Goal: Information Seeking & Learning: Learn about a topic

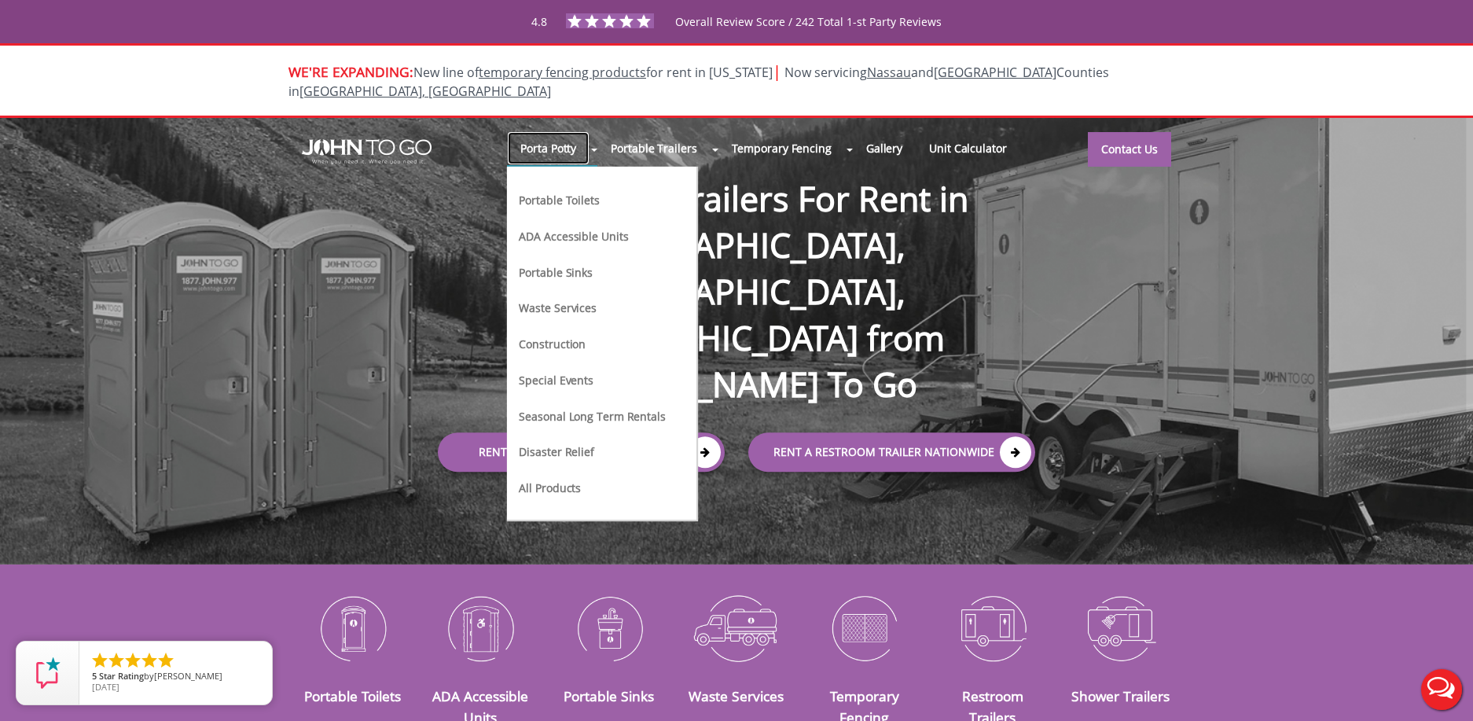
click at [572, 131] on link "Porta Potty" at bounding box center [548, 148] width 83 height 34
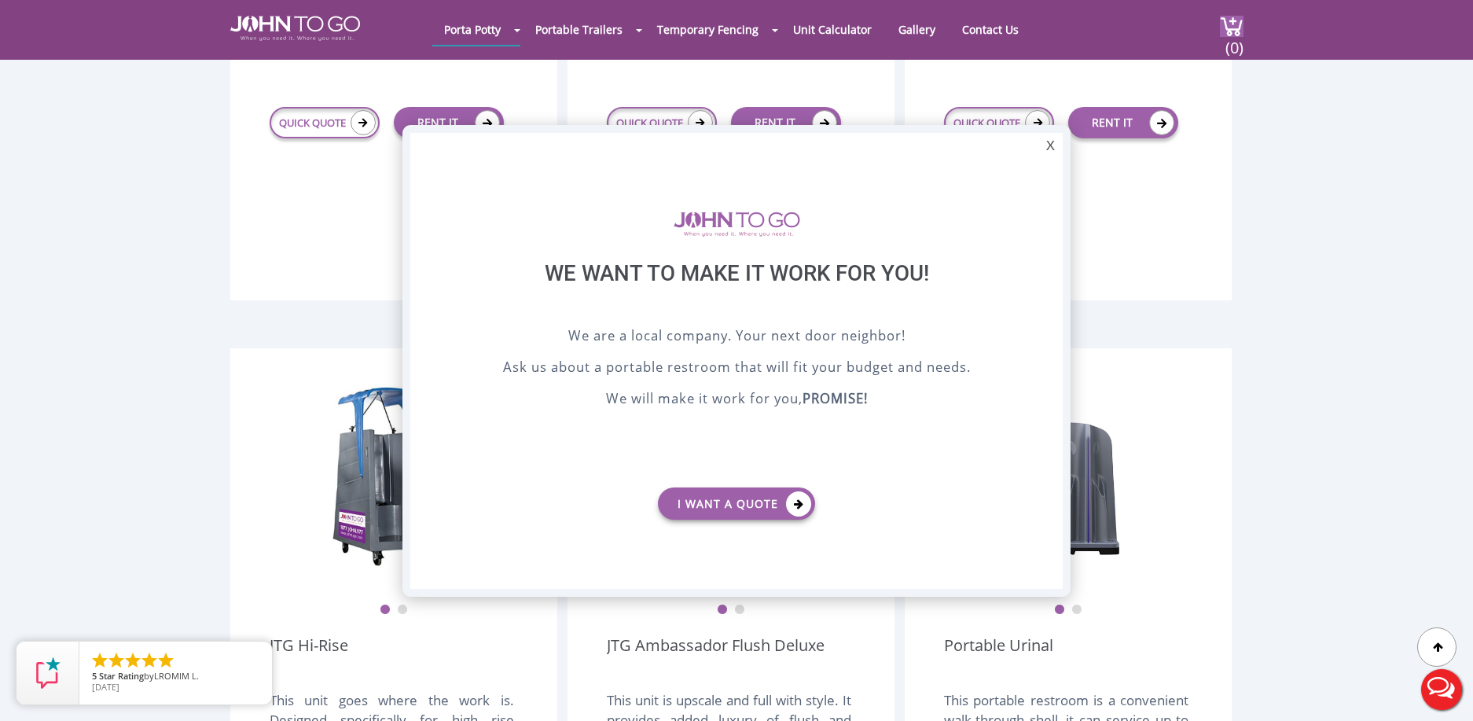
click at [1051, 150] on div "X" at bounding box center [1051, 146] width 24 height 27
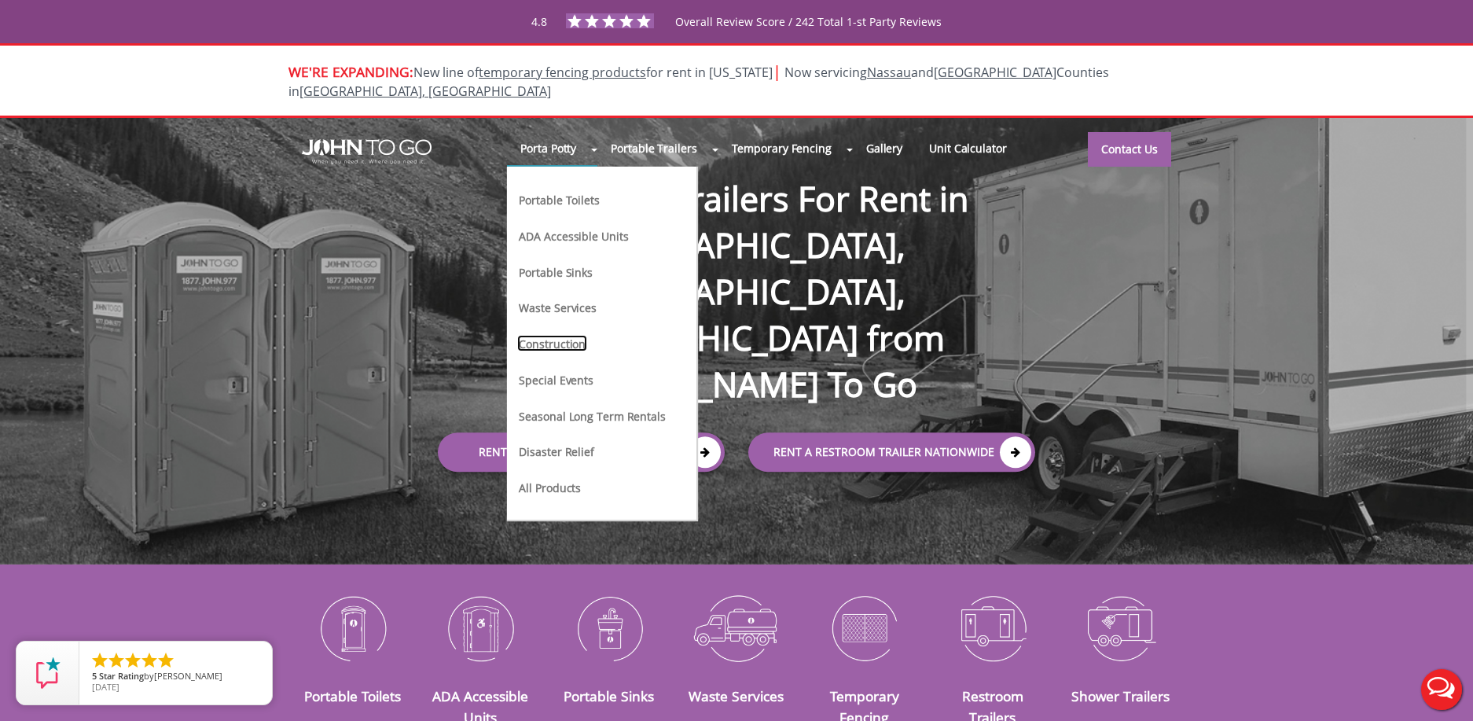
click at [558, 335] on link "Construction" at bounding box center [552, 343] width 70 height 17
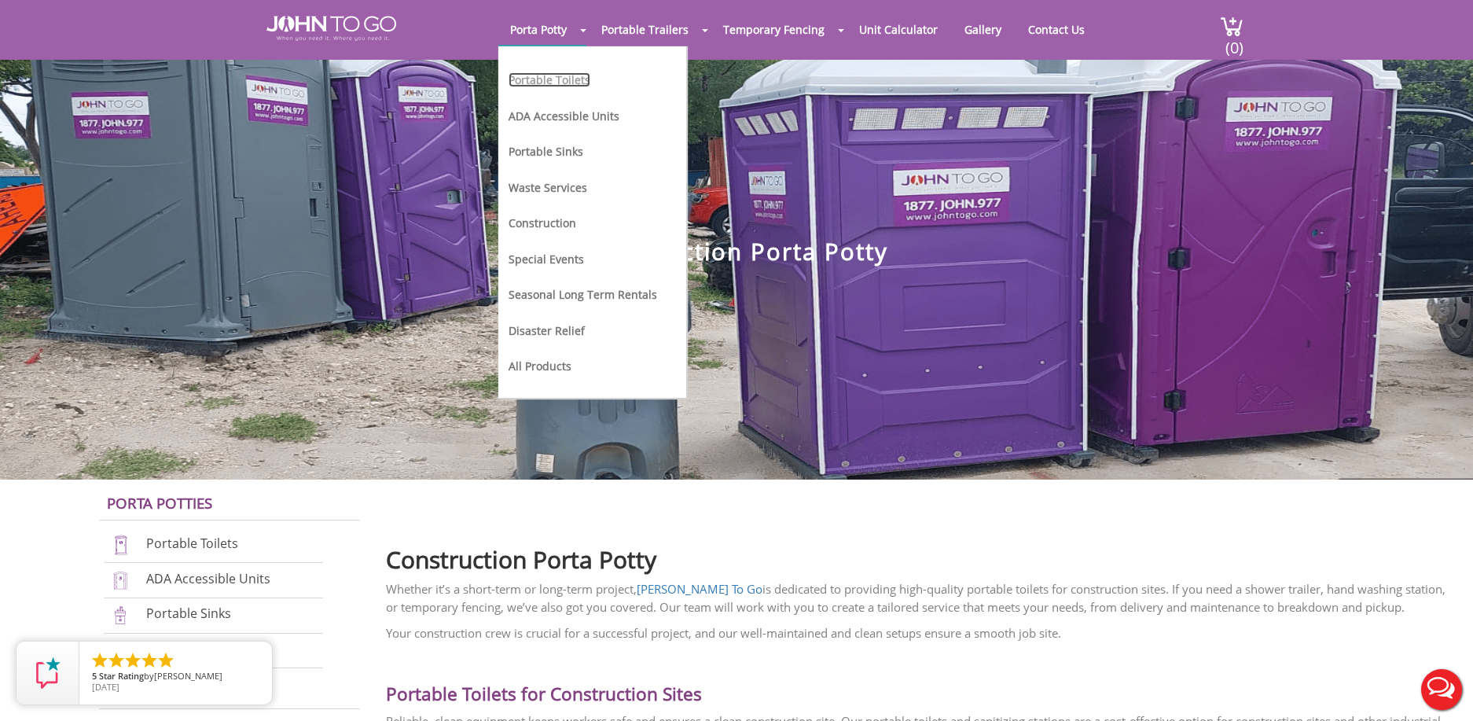
click at [549, 84] on link "Portable Toilets" at bounding box center [550, 79] width 82 height 15
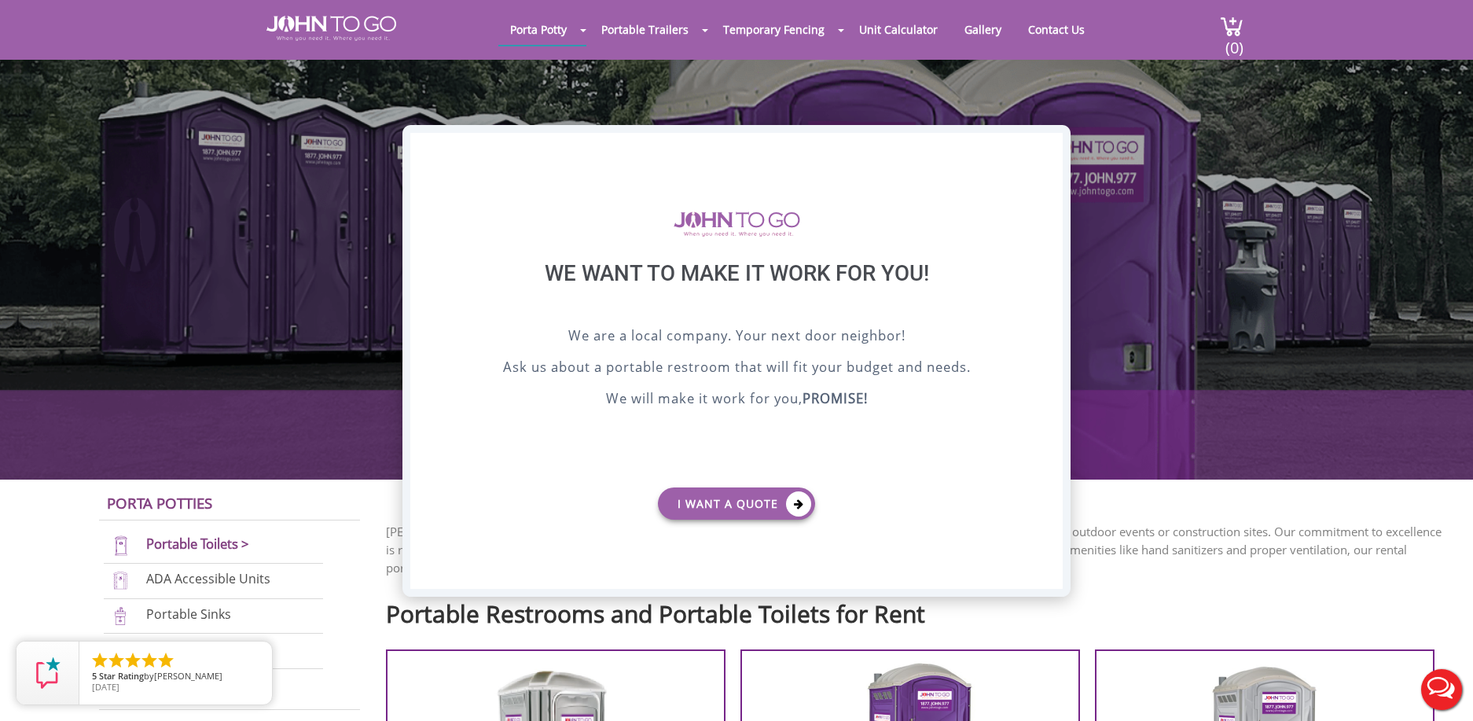
click at [1046, 142] on div "X" at bounding box center [1051, 146] width 24 height 27
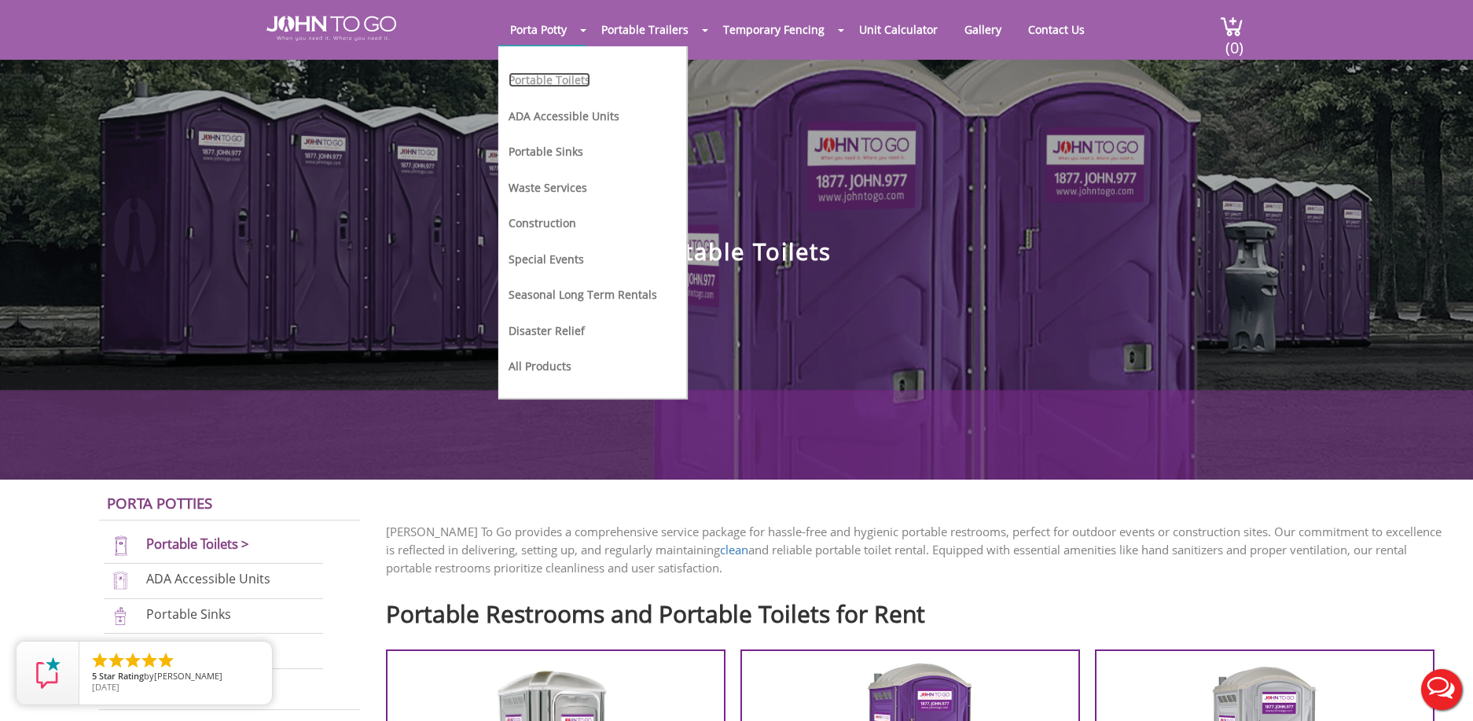
click at [555, 79] on link "Portable Toilets" at bounding box center [550, 79] width 82 height 15
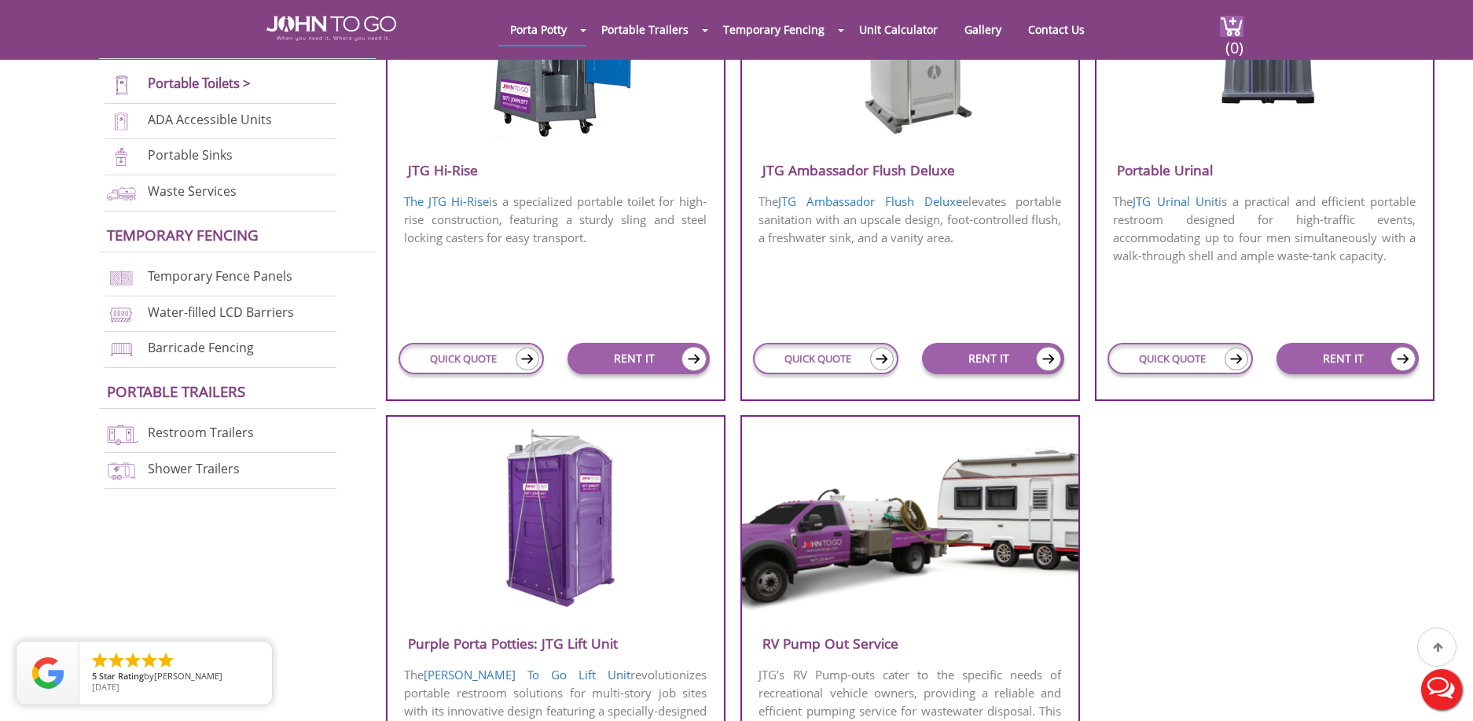
scroll to position [1274, 0]
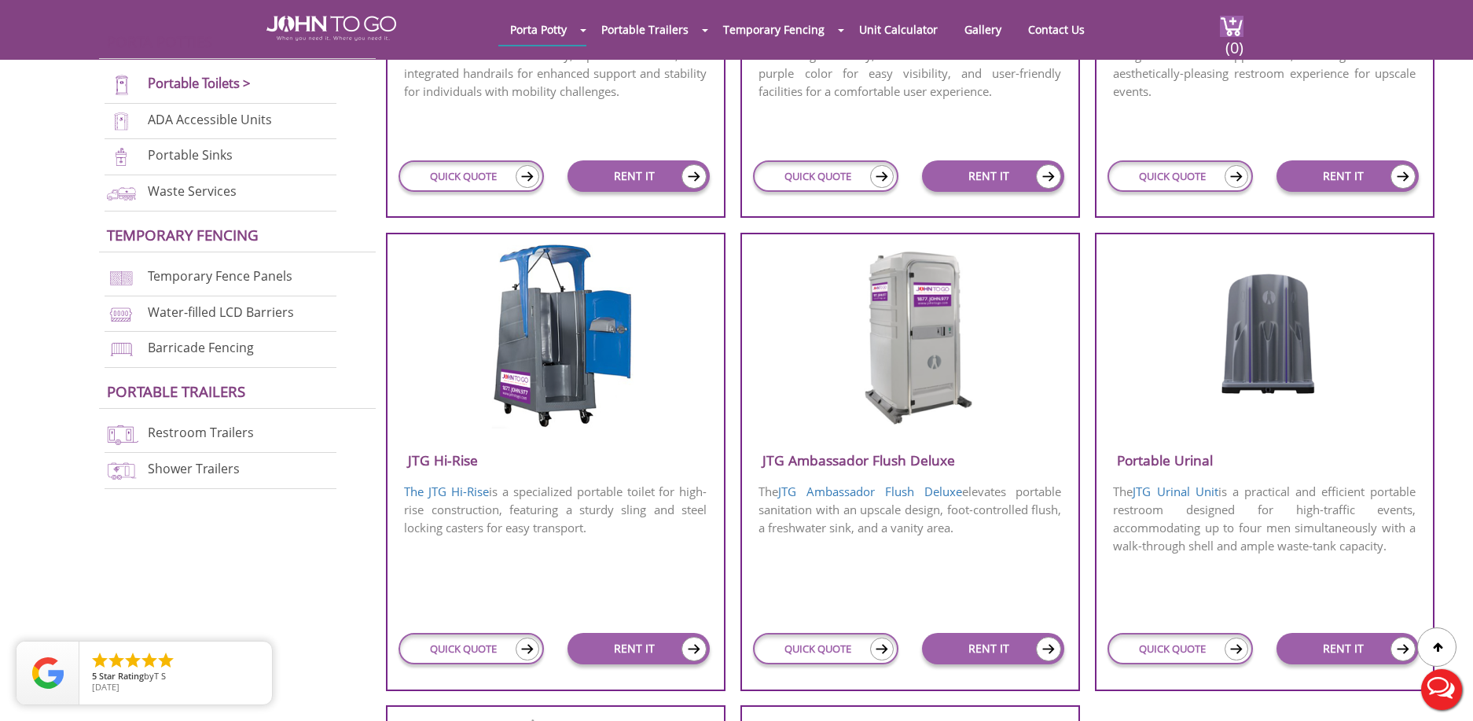
scroll to position [1341, 0]
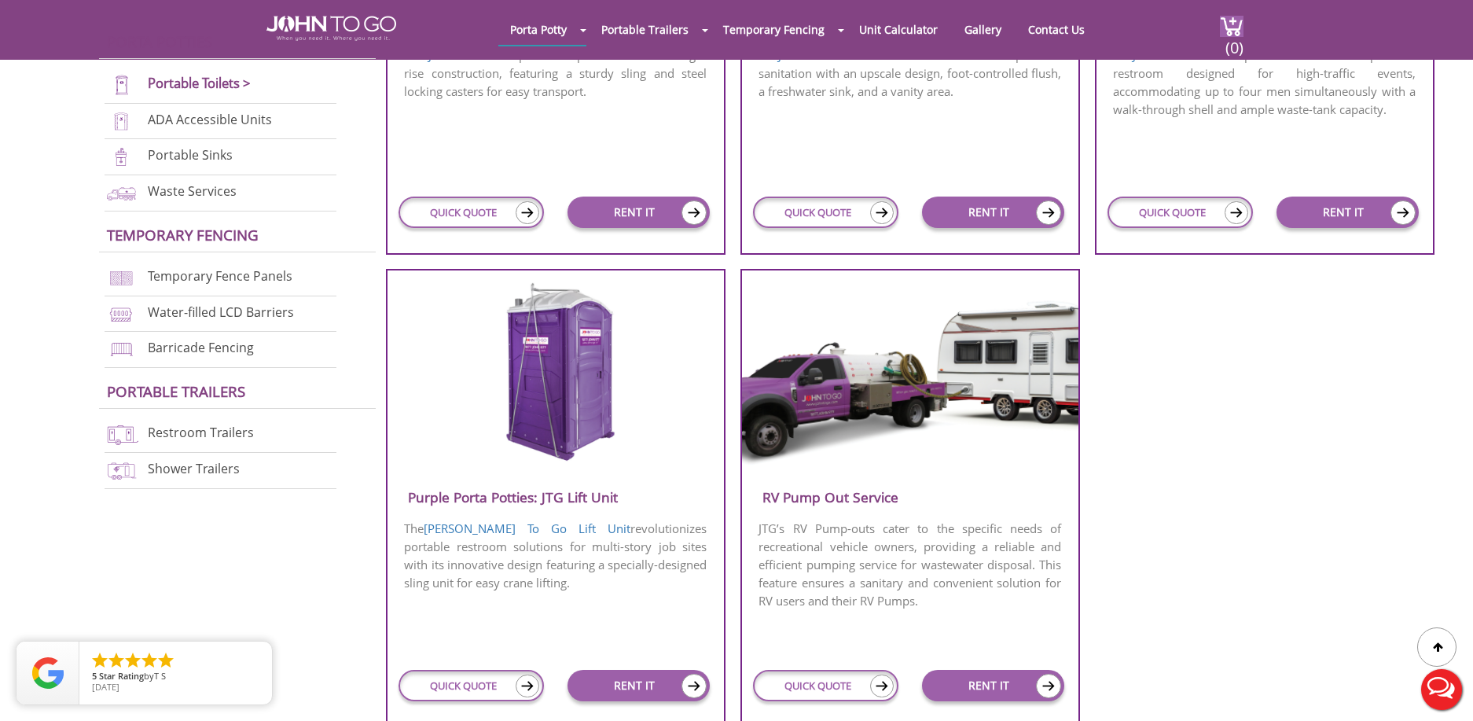
click at [545, 406] on img at bounding box center [555, 373] width 150 height 185
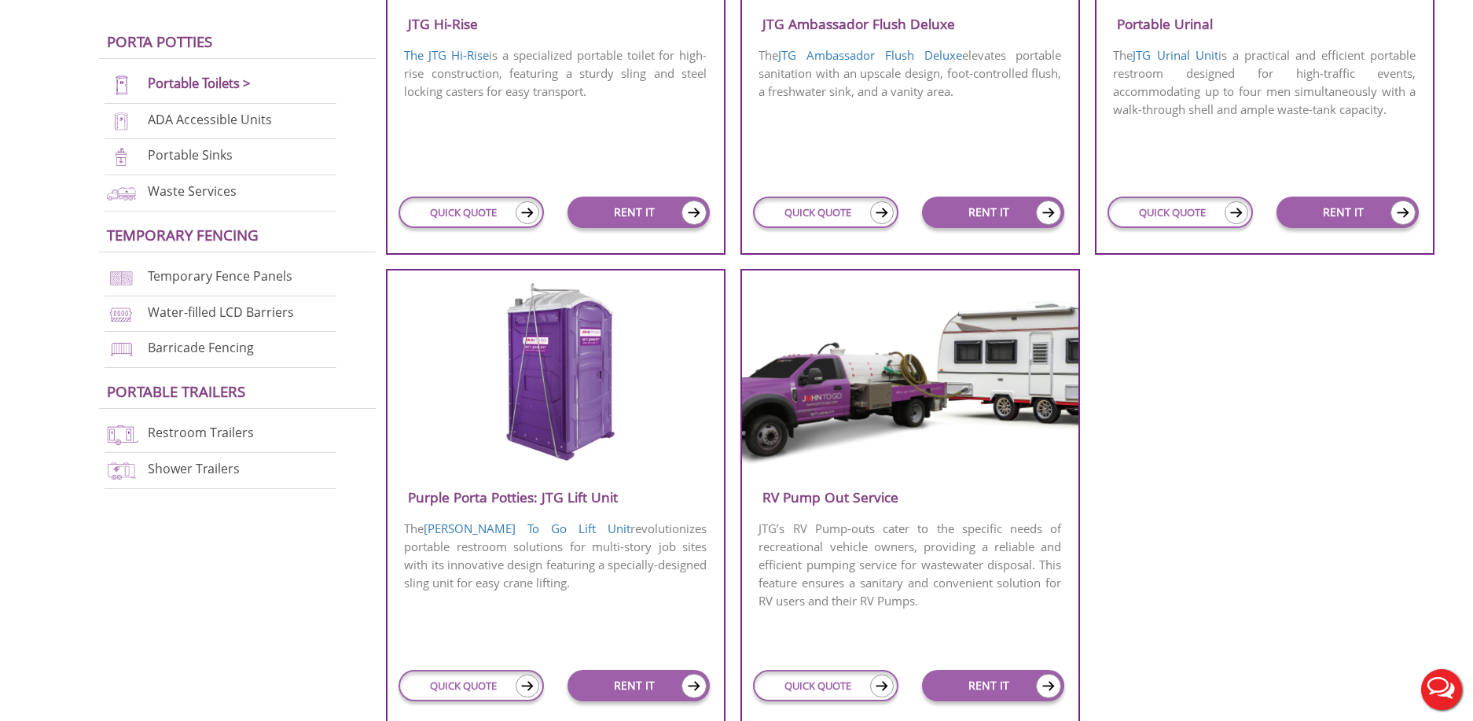
click at [586, 124] on div "The JTG Hi-Rise is a specialized portable toilet for high-rise construction, fe…" at bounding box center [556, 104] width 336 height 118
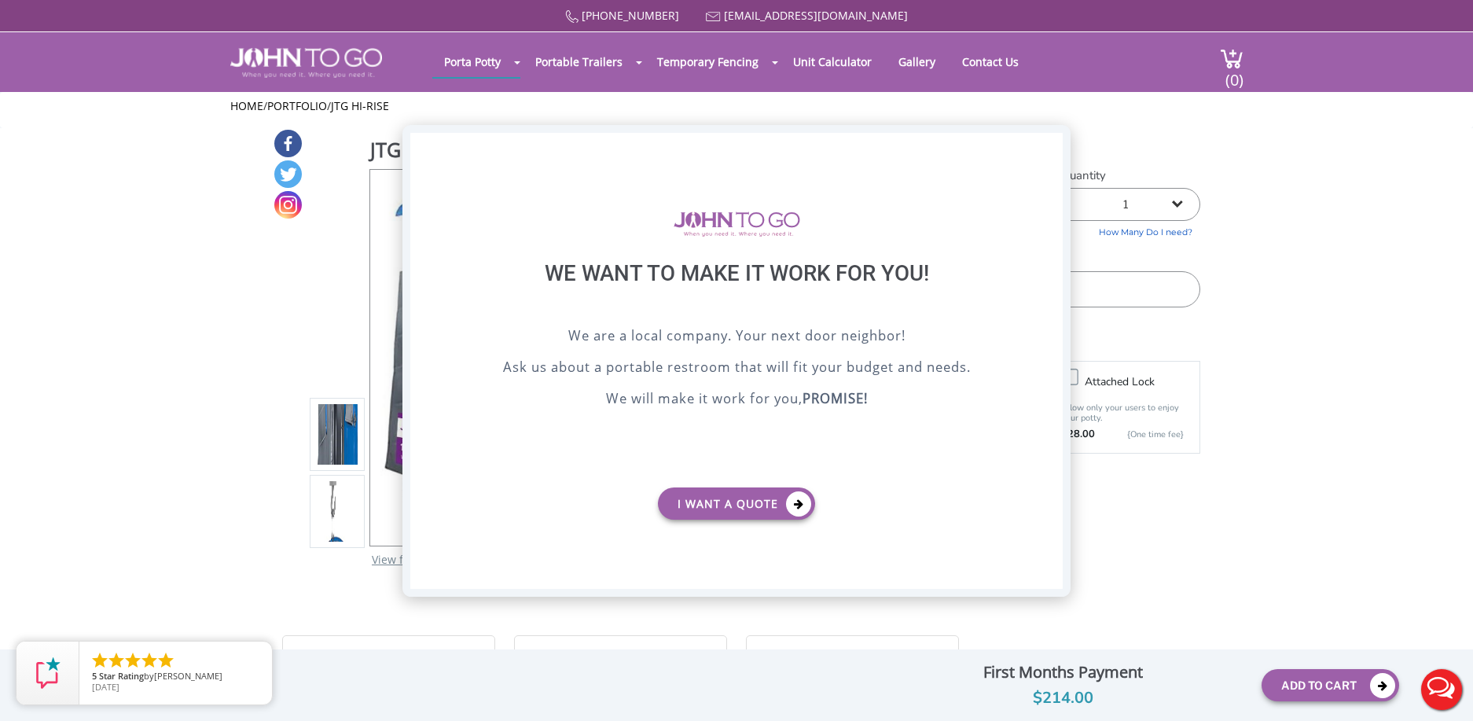
click at [1046, 145] on div "X" at bounding box center [1051, 146] width 24 height 27
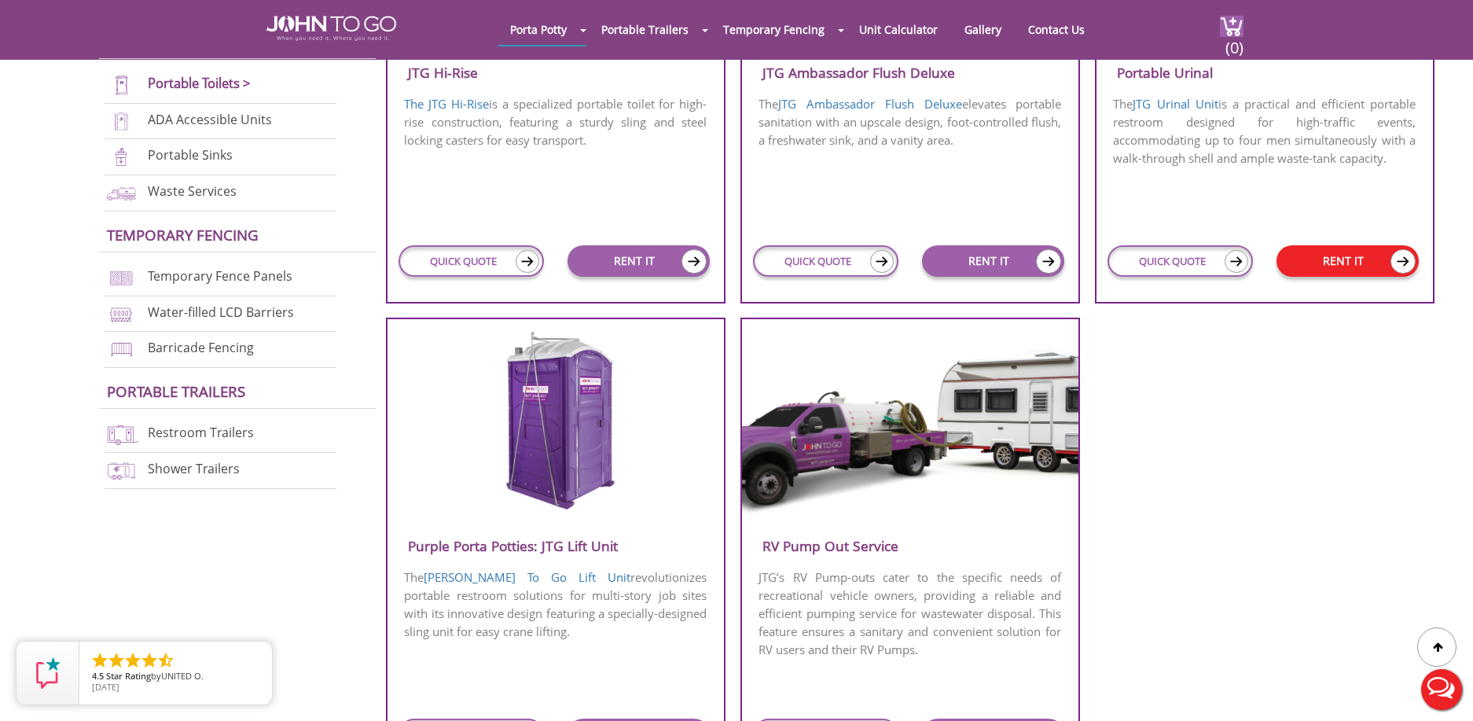
scroll to position [1310, 0]
